Goal: Check status: Check status

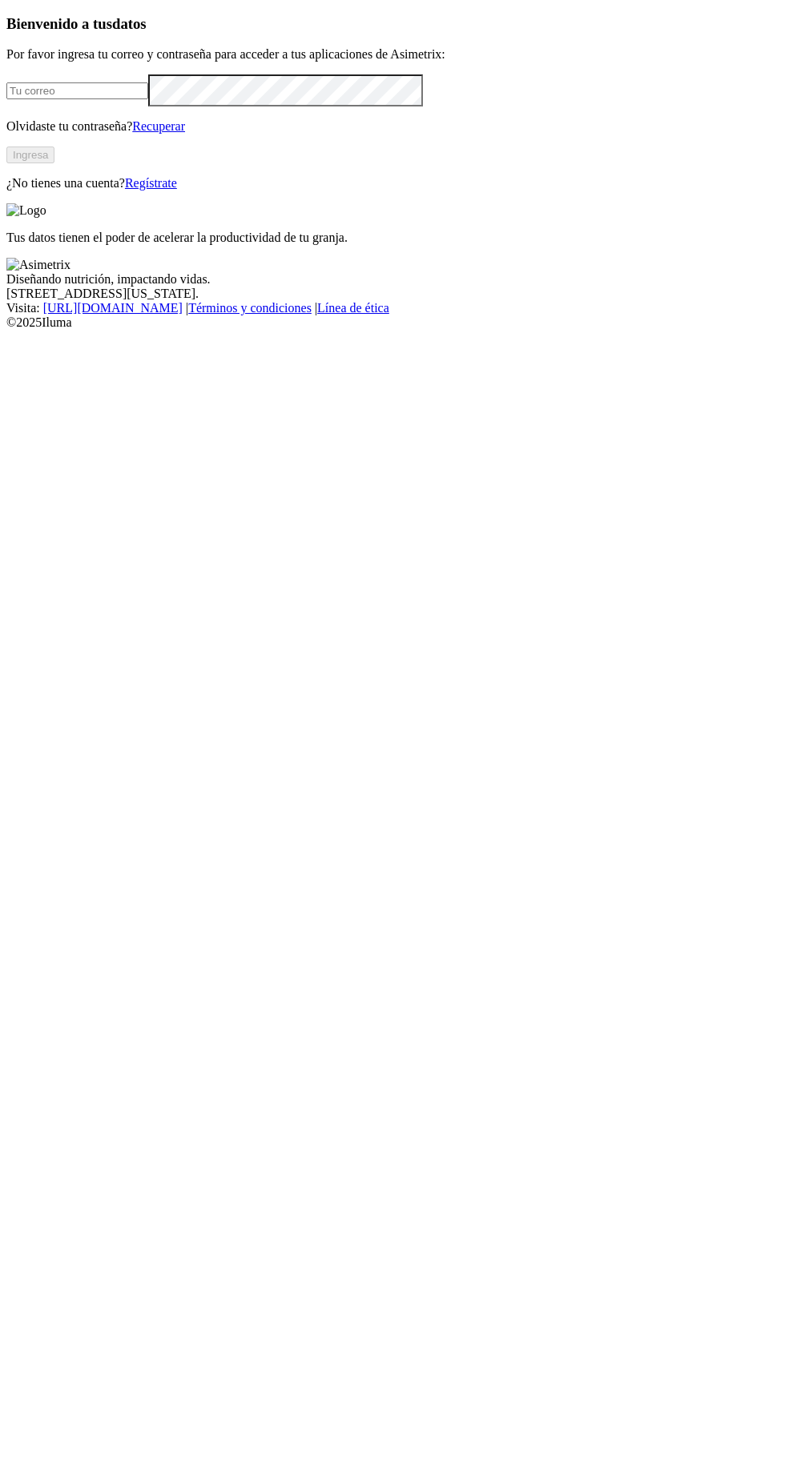
scroll to position [2, 0]
click at [106, 99] on input "email" at bounding box center [77, 90] width 142 height 17
type input "[PERSON_NAME][EMAIL_ADDRESS][DOMAIN_NAME]"
click at [54, 163] on button "Ingresa" at bounding box center [30, 155] width 48 height 17
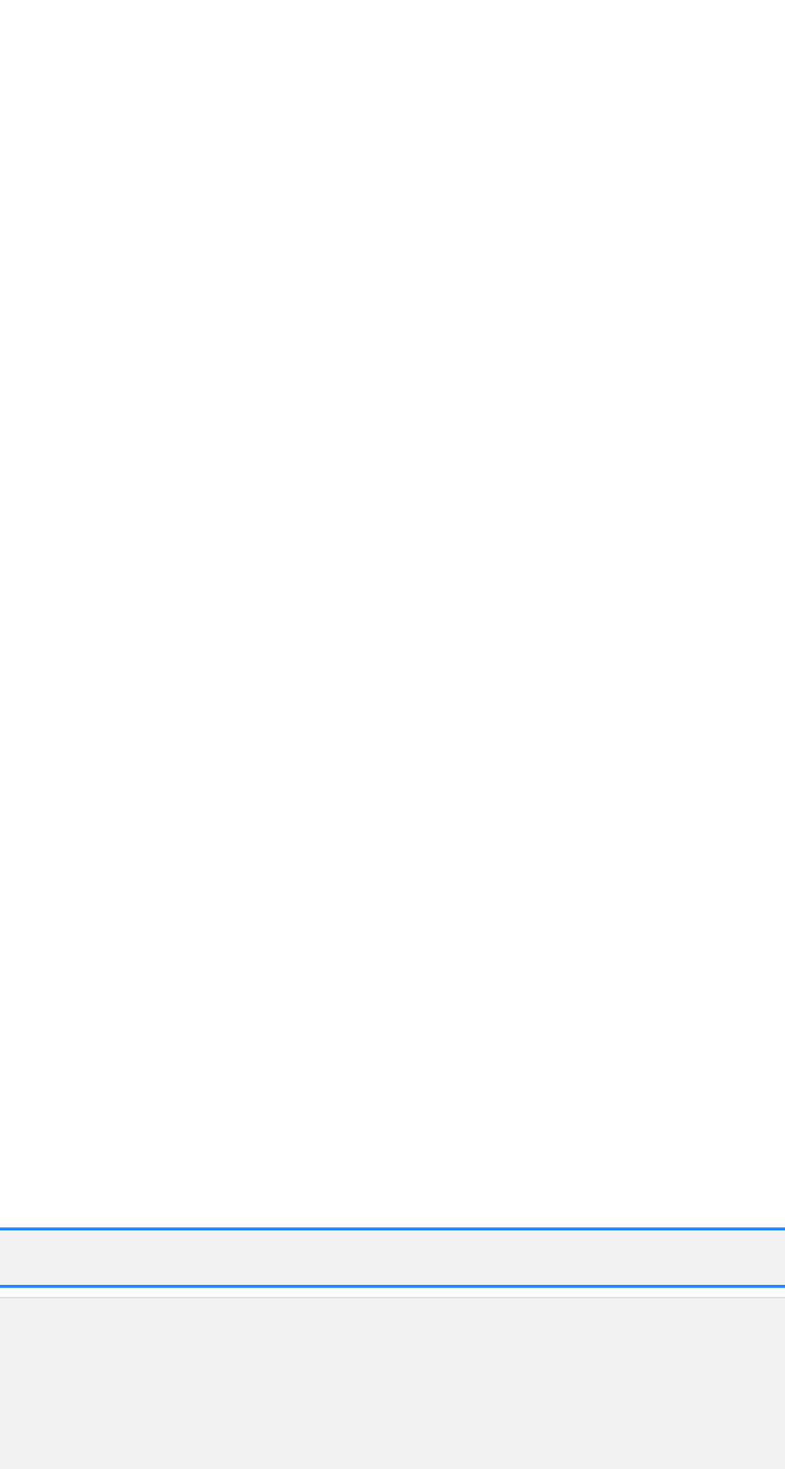
scroll to position [54, 0]
click at [556, 842] on div "REDONDOS" at bounding box center [392, 855] width 772 height 27
